Goal: Task Accomplishment & Management: Manage account settings

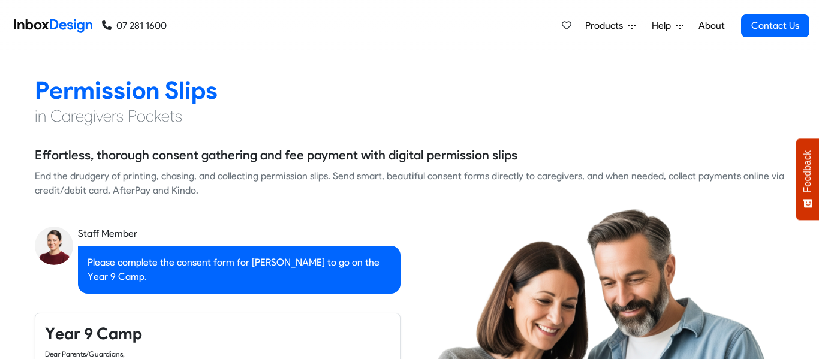
checkbox input "true"
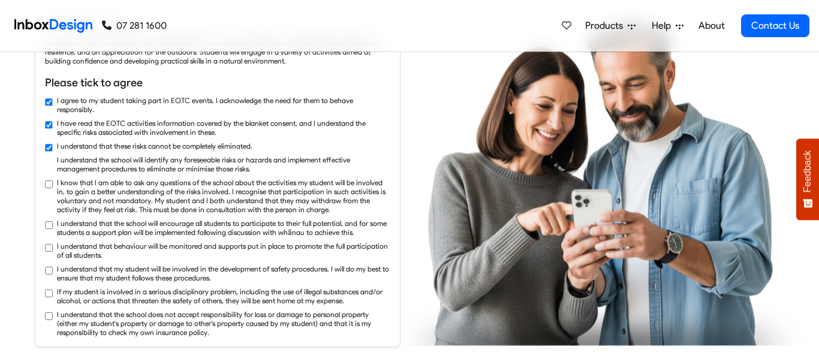
checkbox input "true"
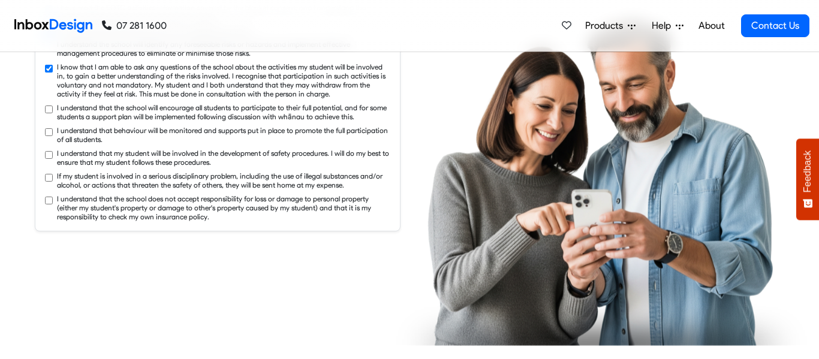
checkbox input "true"
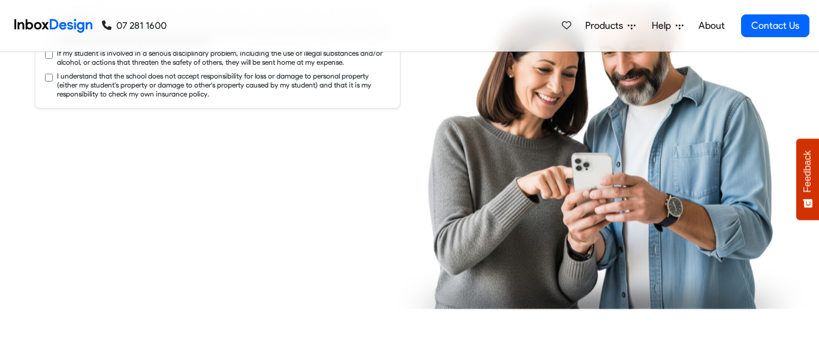
checkbox input "true"
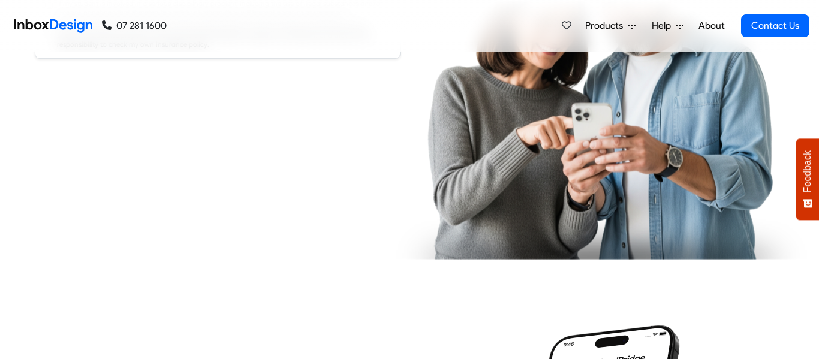
checkbox input "true"
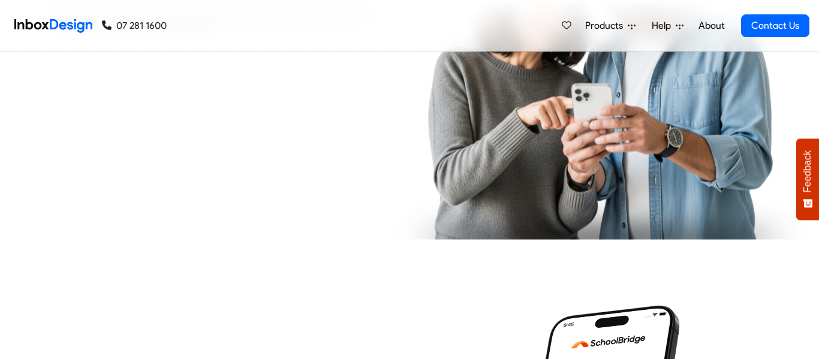
checkbox input "true"
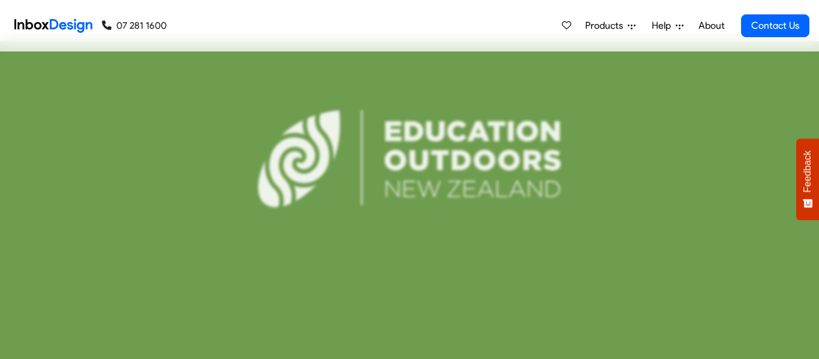
scroll to position [2699, 0]
